Goal: Transaction & Acquisition: Book appointment/travel/reservation

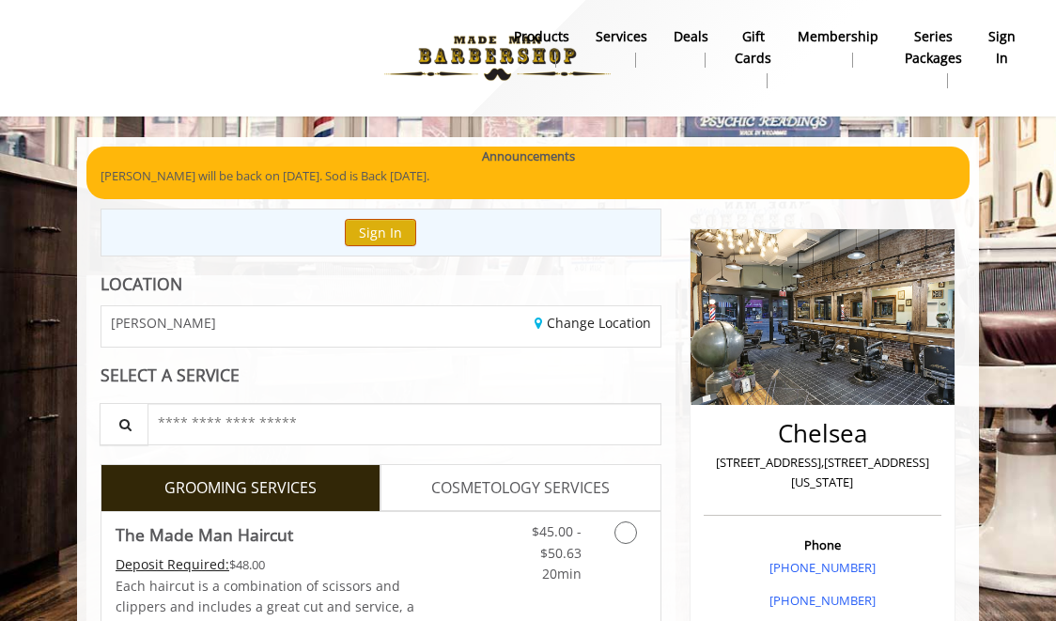
click at [380, 235] on button "Sign In" at bounding box center [380, 232] width 71 height 27
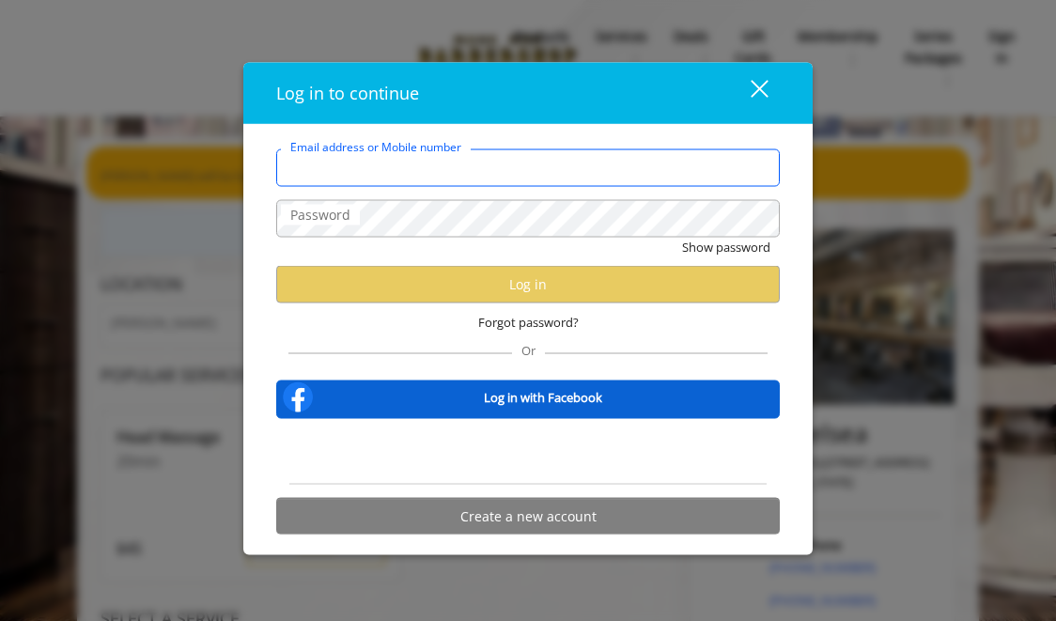
type input "**********"
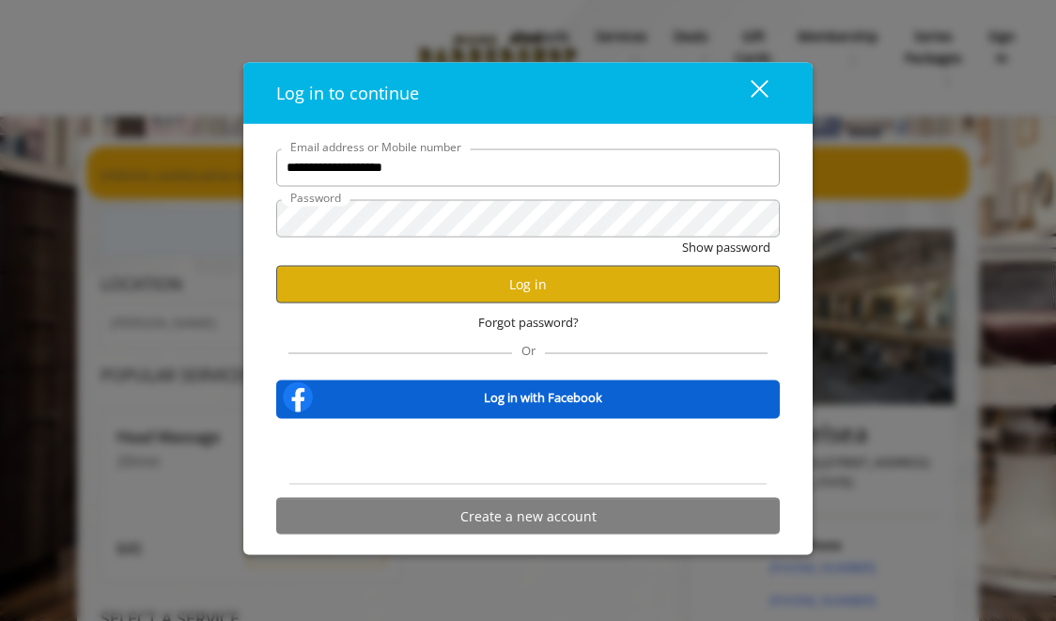
click at [611, 288] on button "Log in" at bounding box center [528, 284] width 504 height 37
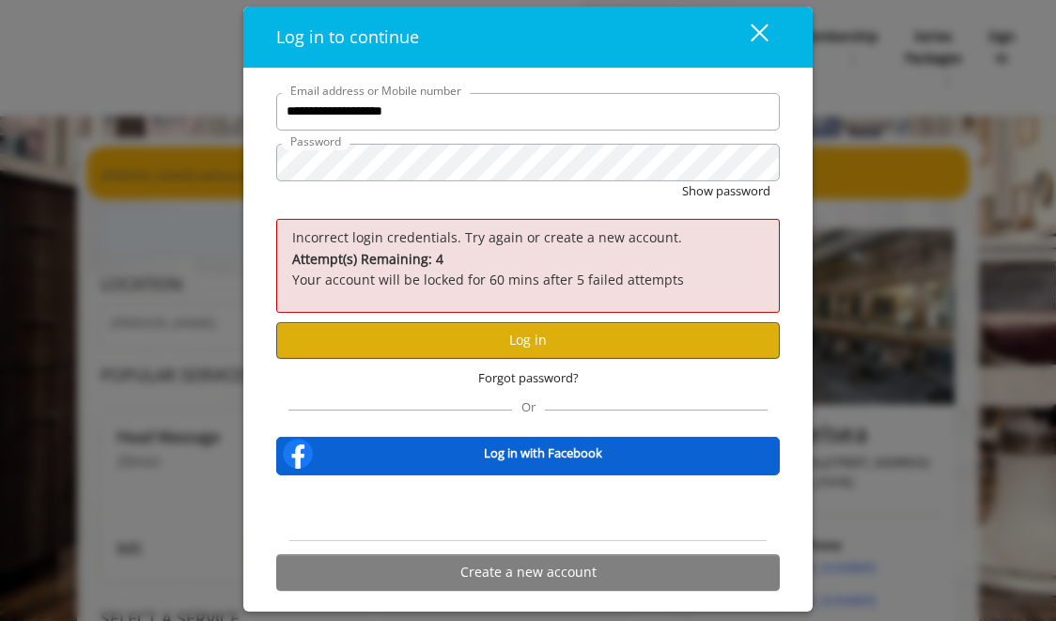
click at [541, 333] on button "Log in" at bounding box center [528, 340] width 504 height 37
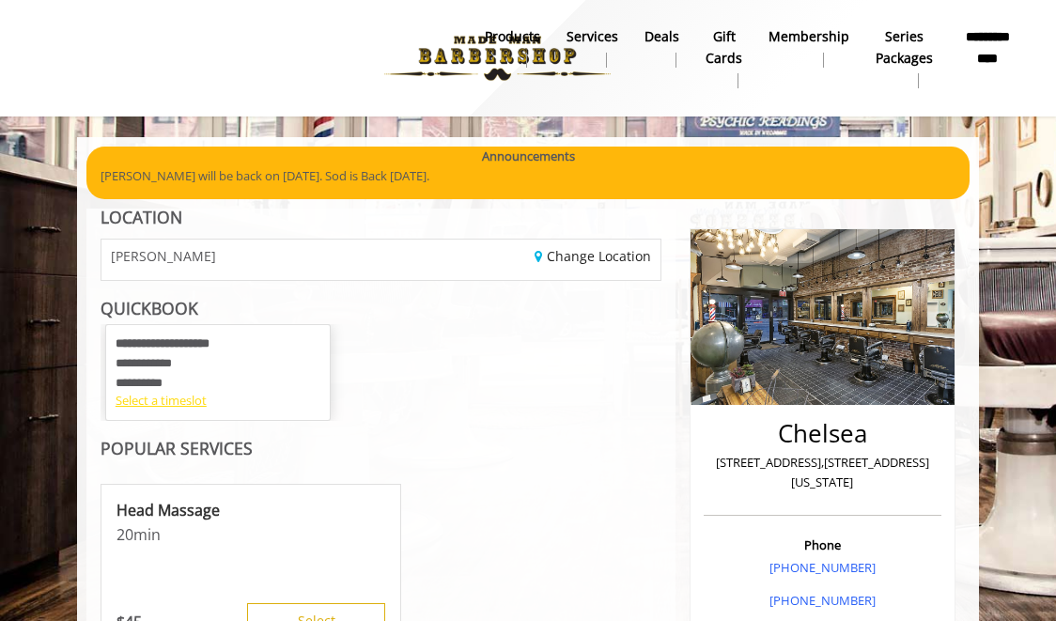
click at [178, 399] on div "Select a timeslot" at bounding box center [218, 401] width 205 height 20
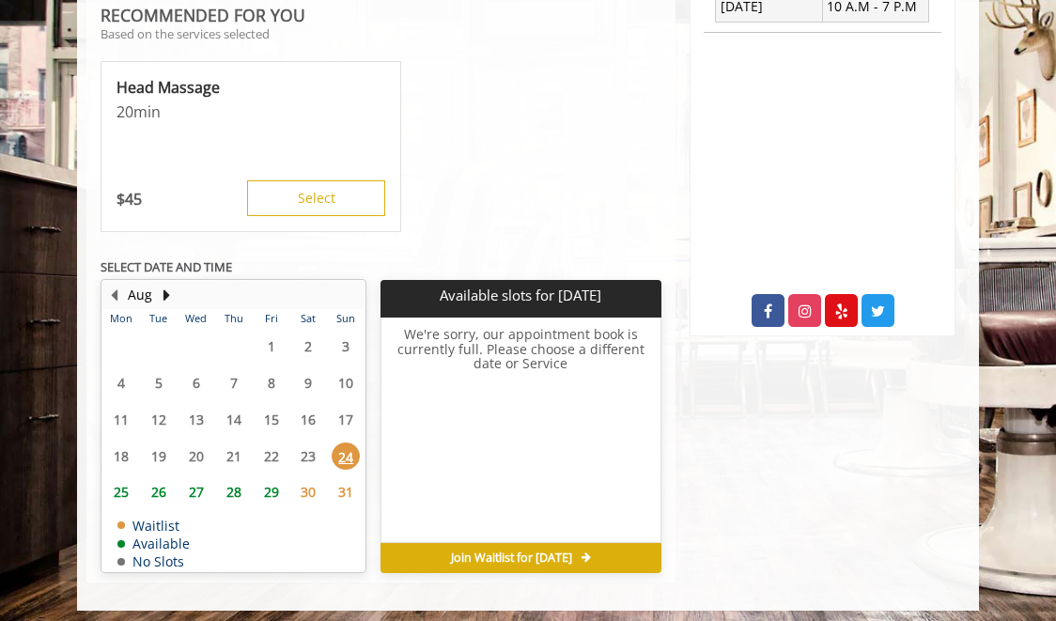
scroll to position [816, 0]
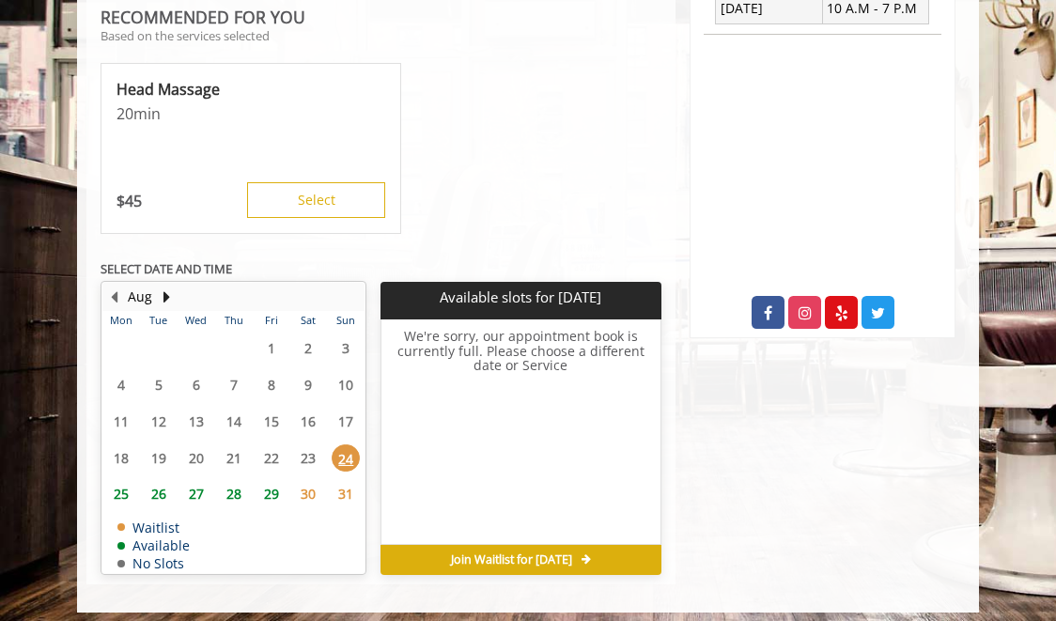
click at [124, 480] on span "25" at bounding box center [121, 493] width 28 height 27
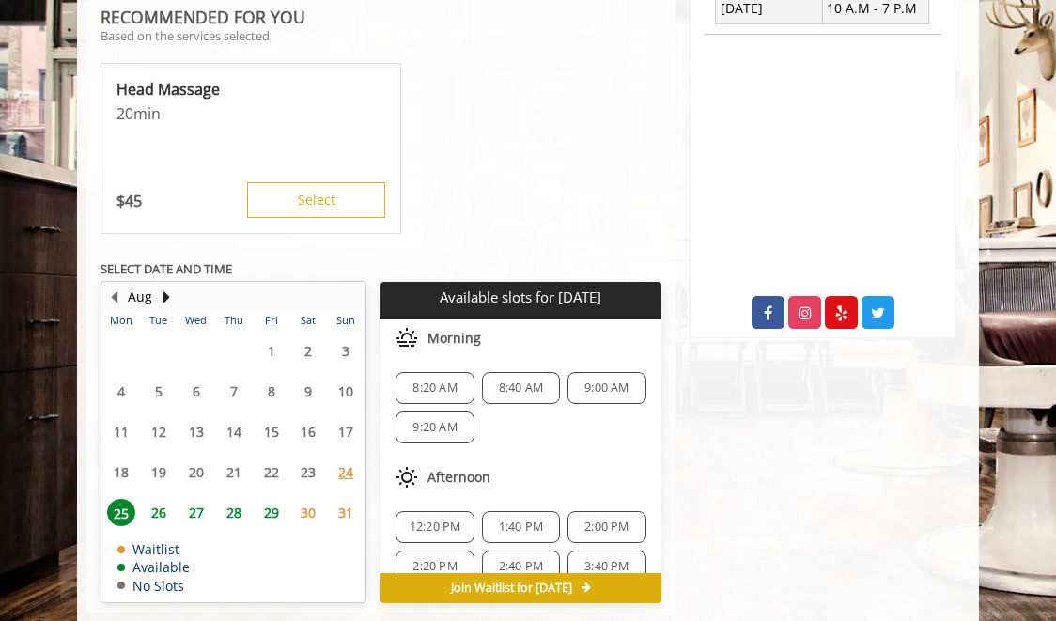
scroll to position [844, 0]
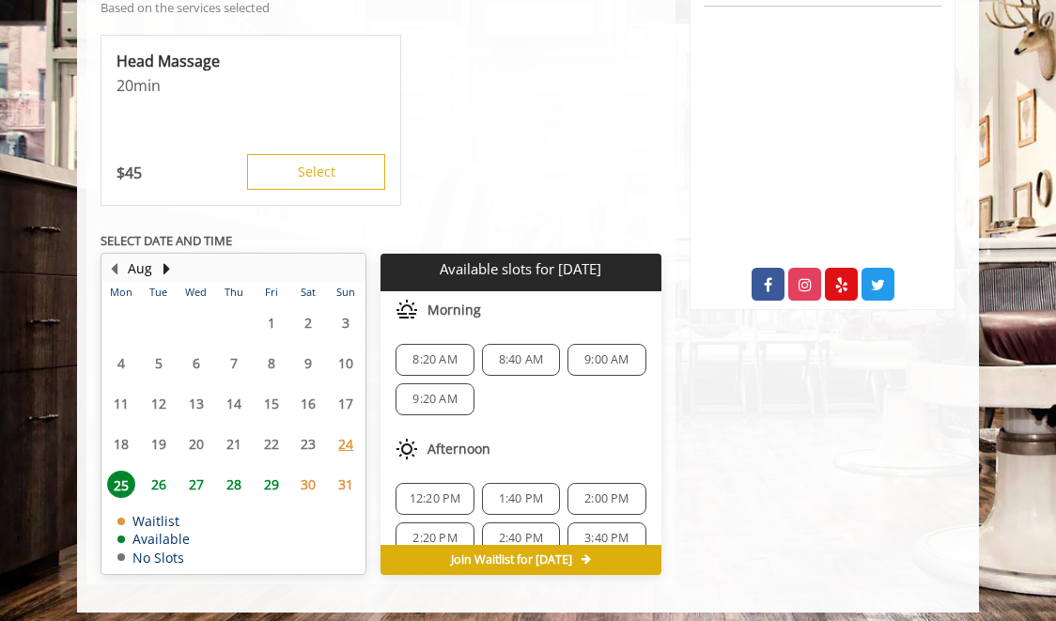
click at [425, 392] on span "9:20 AM" at bounding box center [435, 399] width 44 height 15
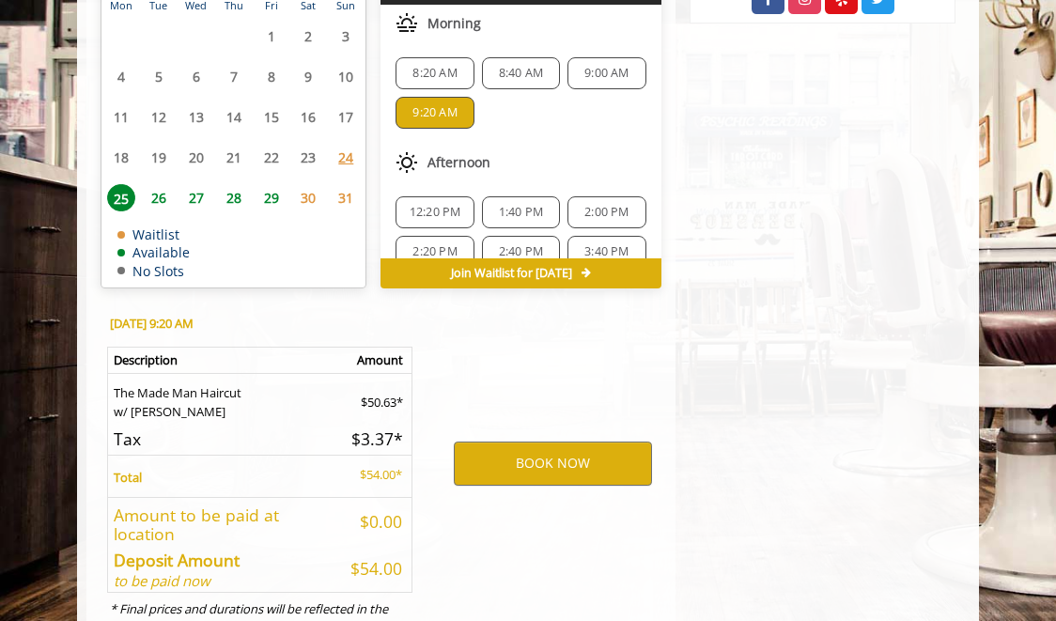
scroll to position [1189, 0]
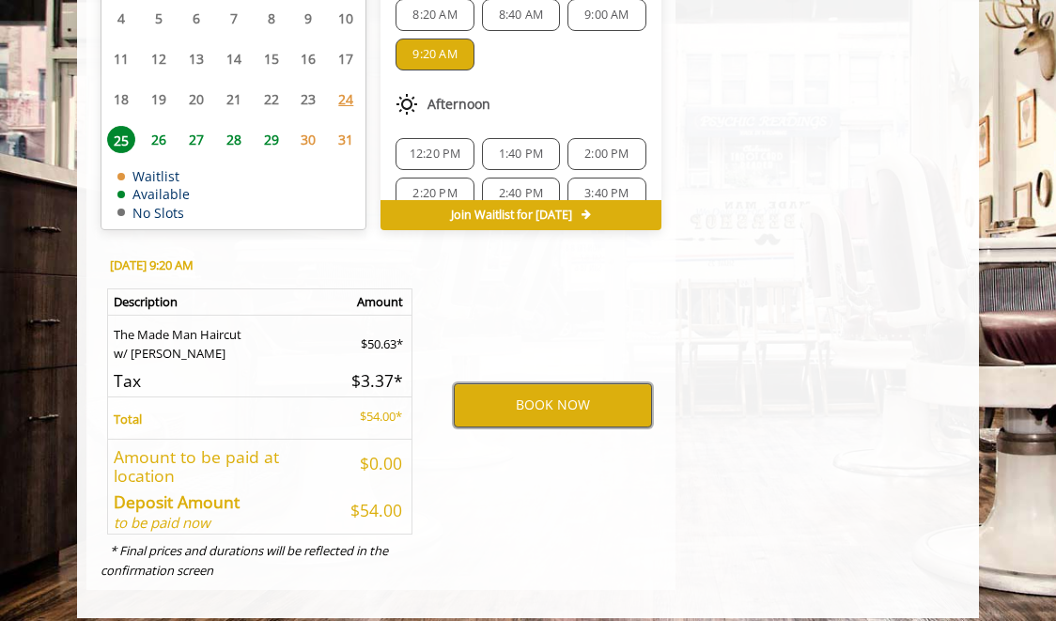
click at [540, 386] on button "BOOK NOW" at bounding box center [553, 404] width 198 height 43
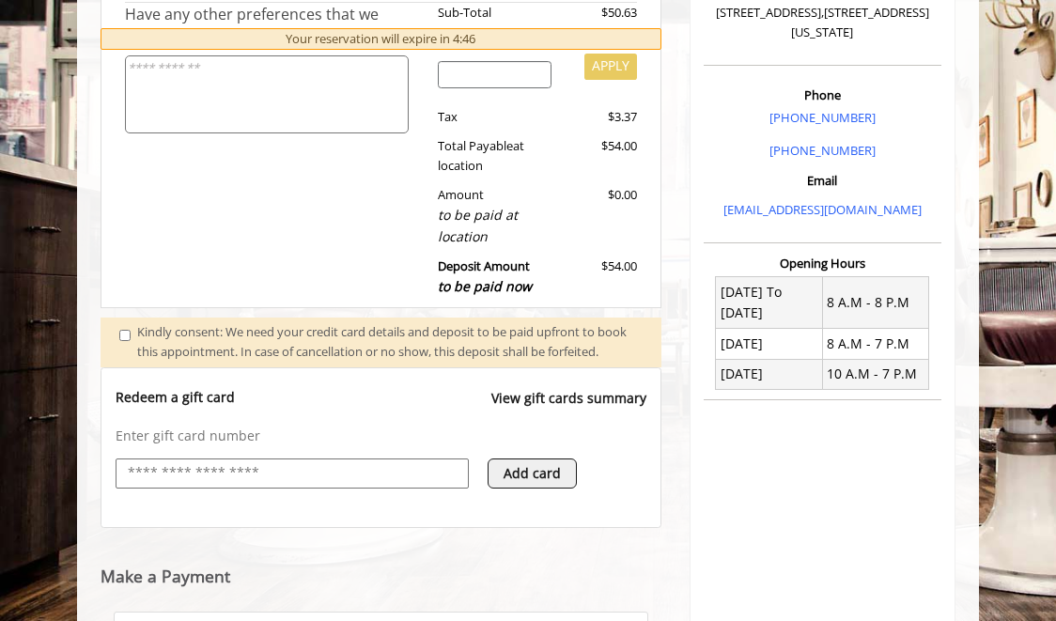
scroll to position [718, 0]
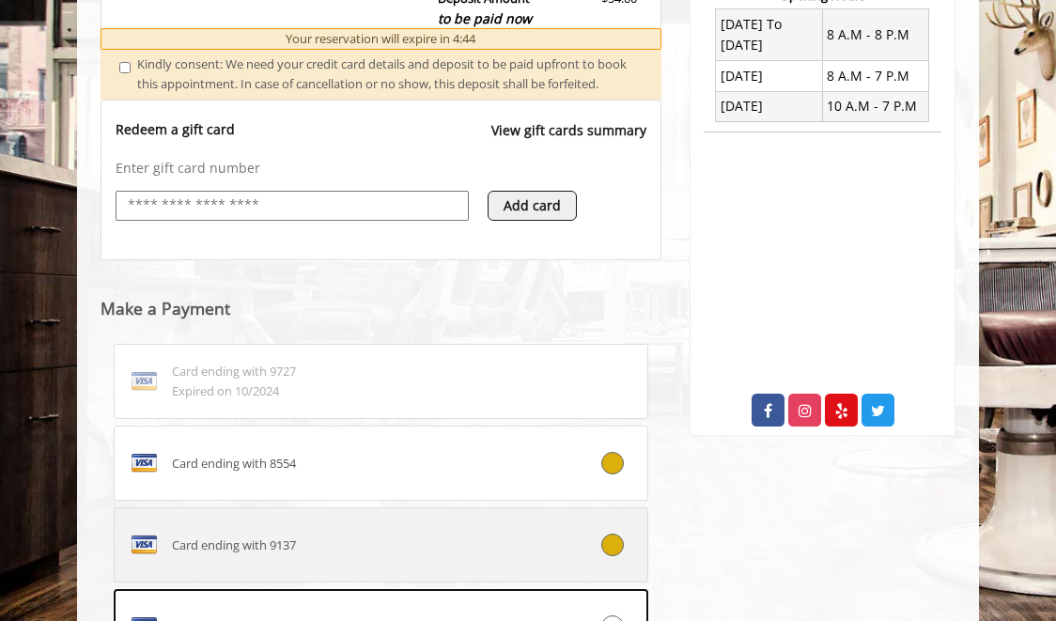
click at [606, 550] on icon at bounding box center [612, 545] width 23 height 23
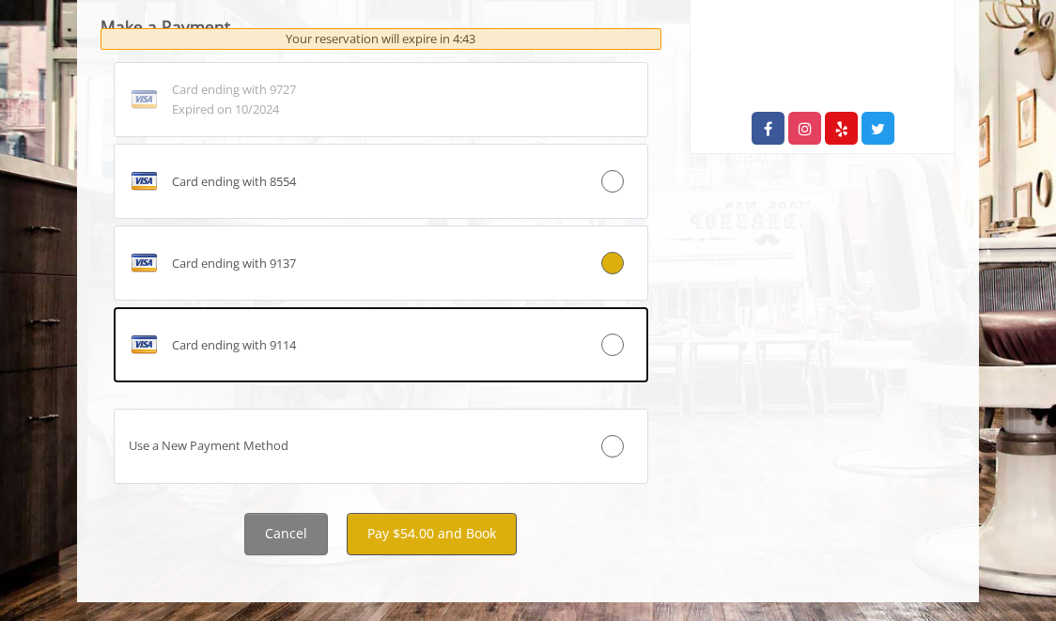
click at [448, 533] on button "Pay $54.00 and Book" at bounding box center [432, 534] width 170 height 42
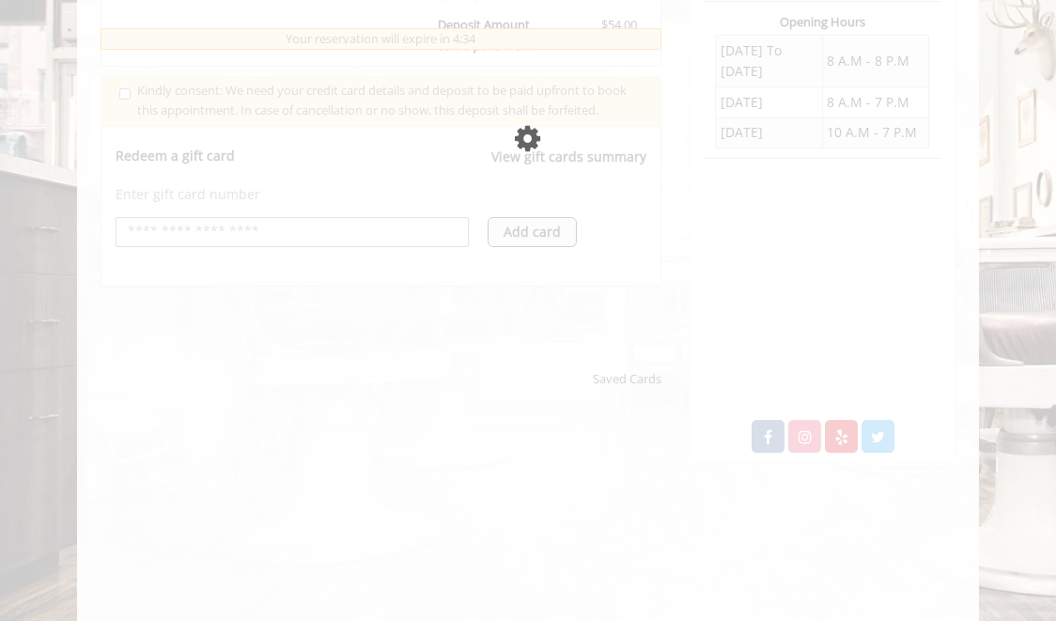
scroll to position [701, 0]
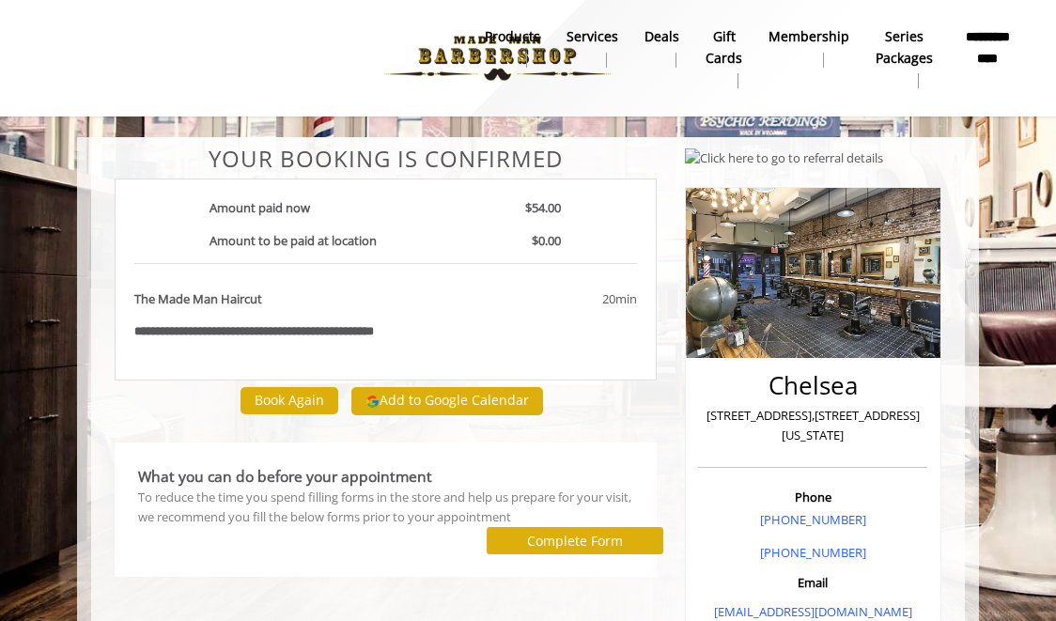
click at [427, 394] on button "Add to Google Calendar" at bounding box center [447, 401] width 192 height 28
